Goal: Information Seeking & Learning: Learn about a topic

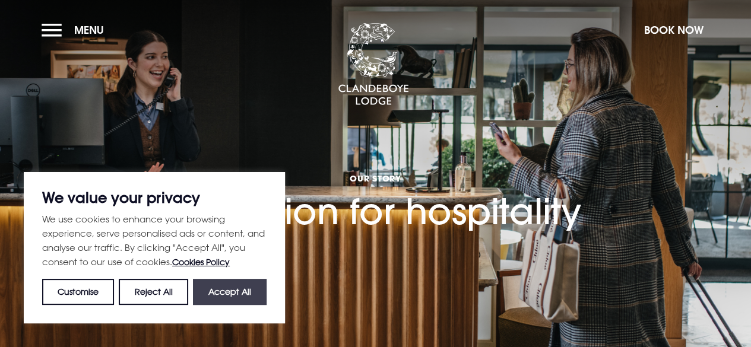
click at [220, 297] on button "Accept All" at bounding box center [230, 292] width 74 height 26
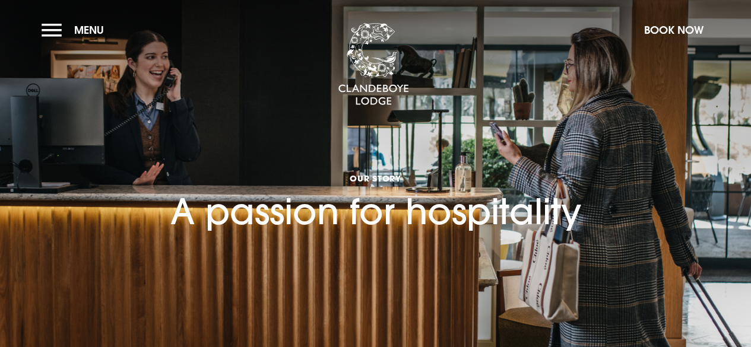
checkbox input "true"
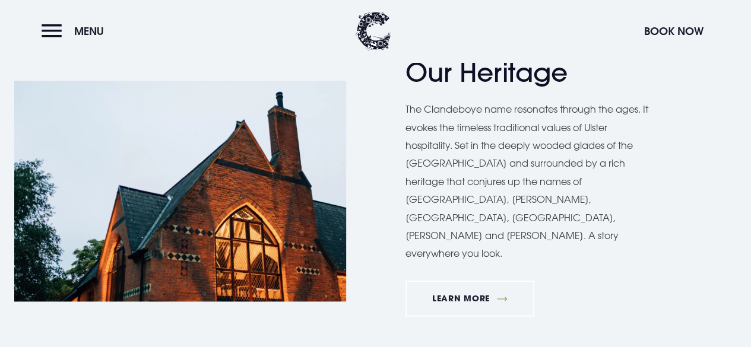
scroll to position [704, 0]
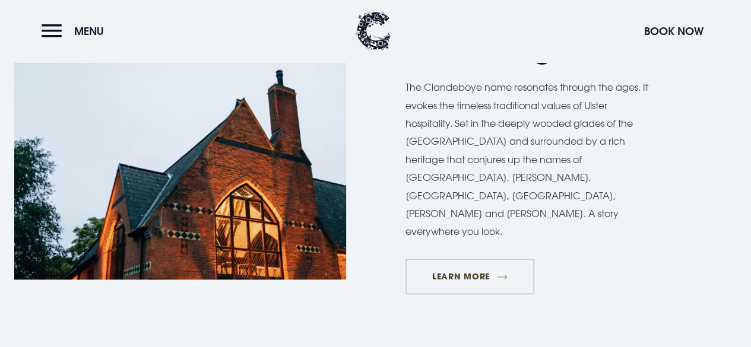
click at [487, 259] on link "Learn More" at bounding box center [470, 277] width 129 height 36
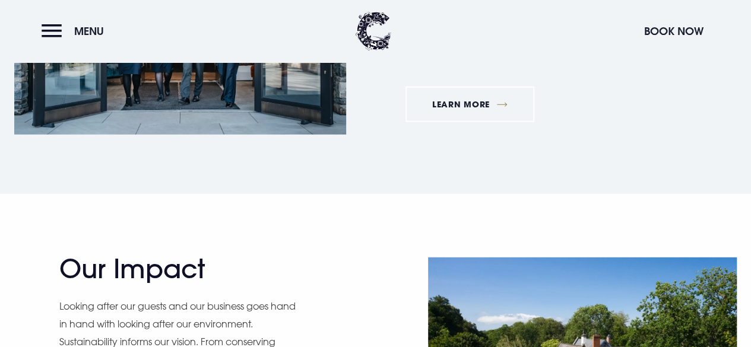
scroll to position [1537, 0]
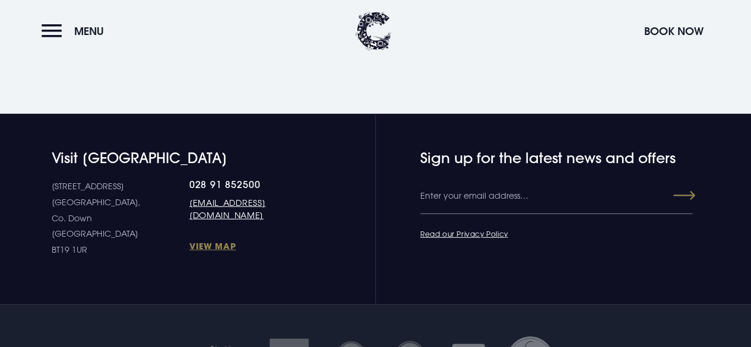
scroll to position [1528, 0]
